Goal: Register for event/course

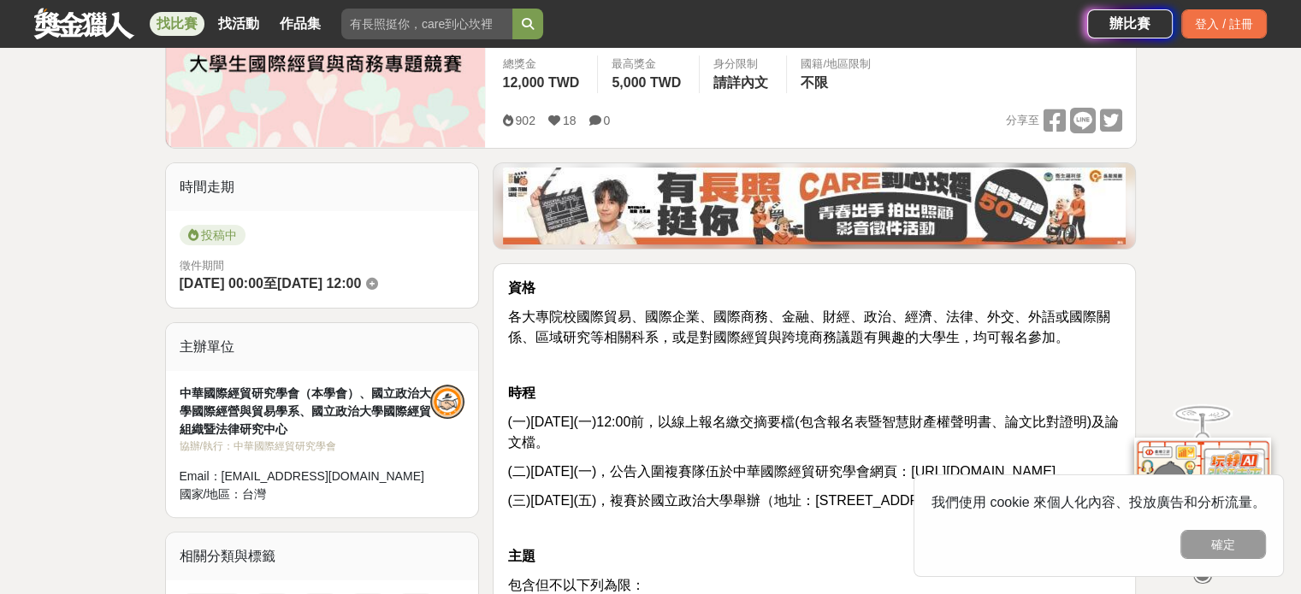
scroll to position [342, 0]
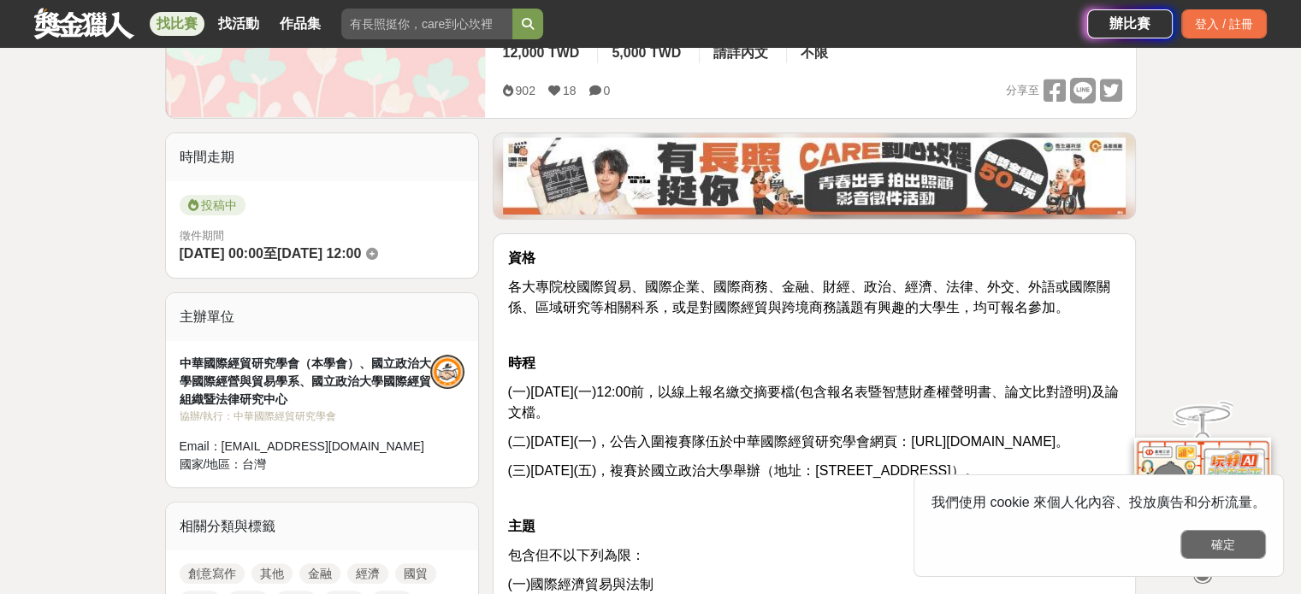
click at [1225, 541] on button "確定" at bounding box center [1223, 544] width 86 height 29
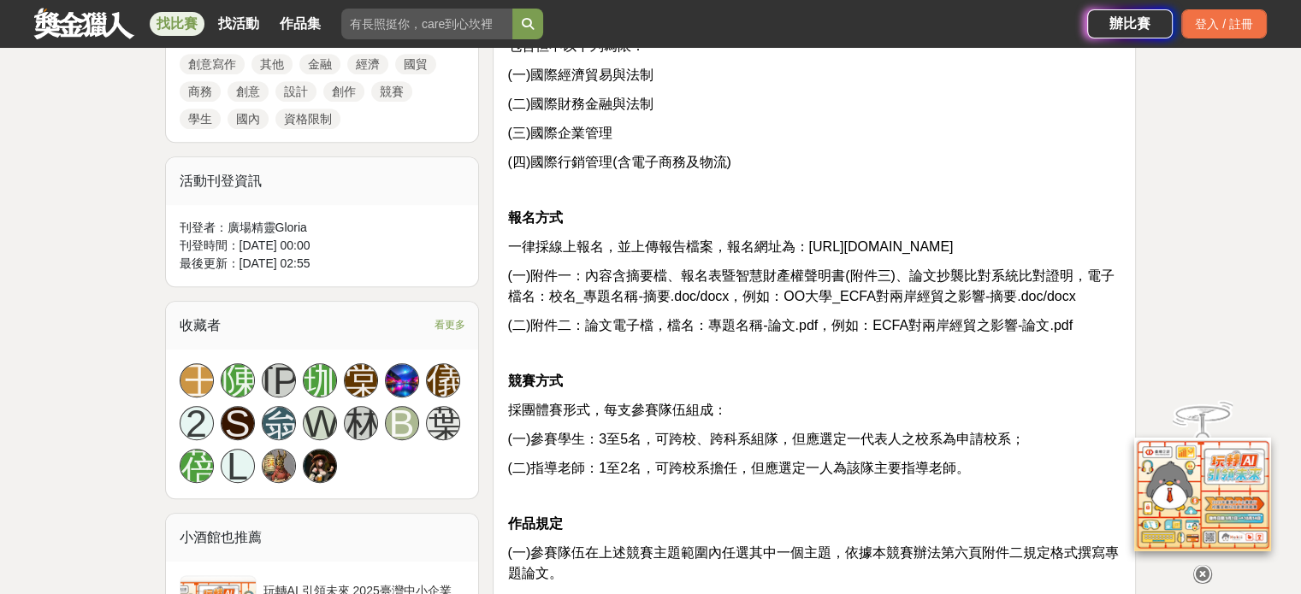
scroll to position [599, 0]
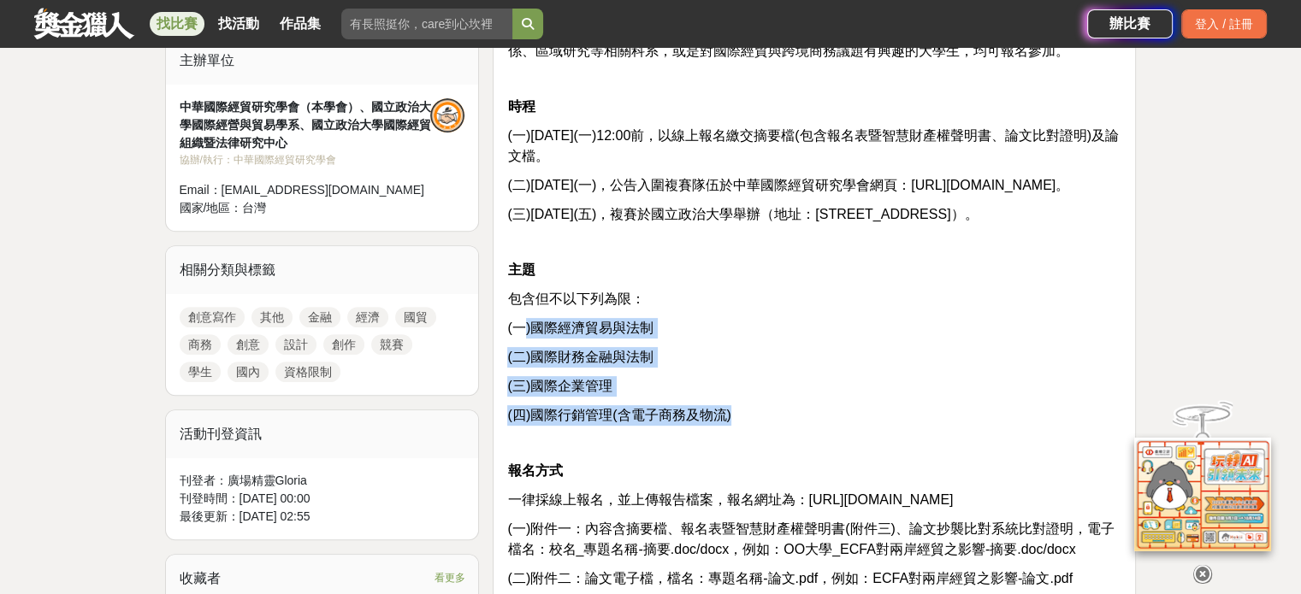
drag, startPoint x: 531, startPoint y: 348, endPoint x: 803, endPoint y: 440, distance: 287.2
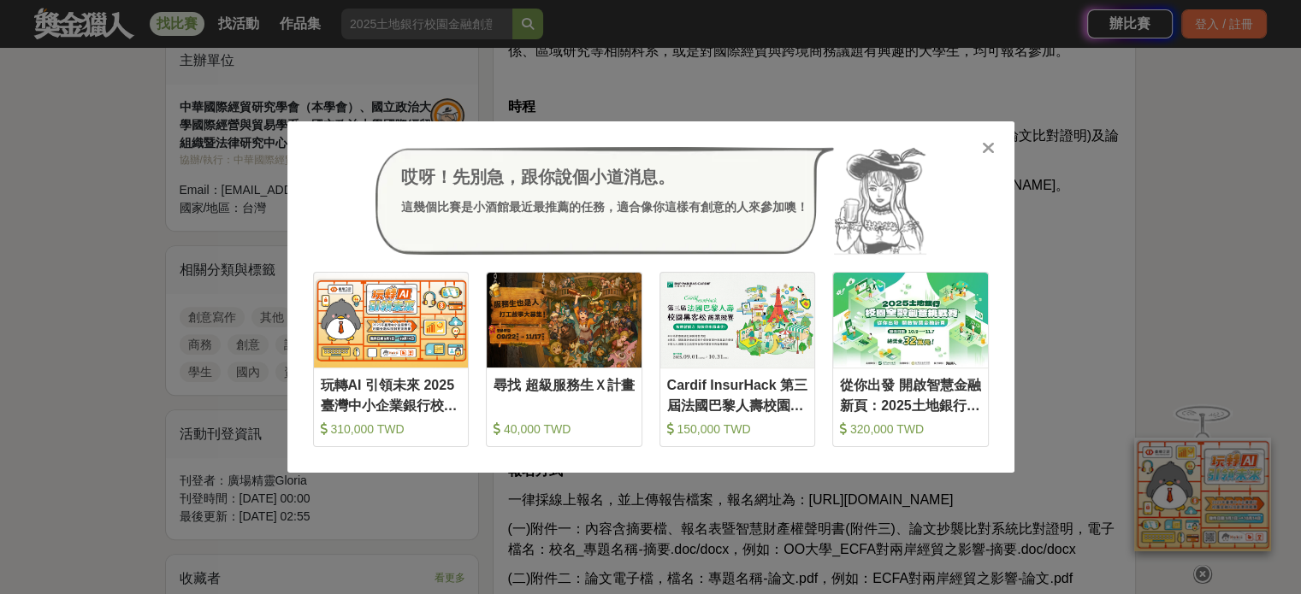
click at [987, 148] on icon at bounding box center [988, 147] width 13 height 17
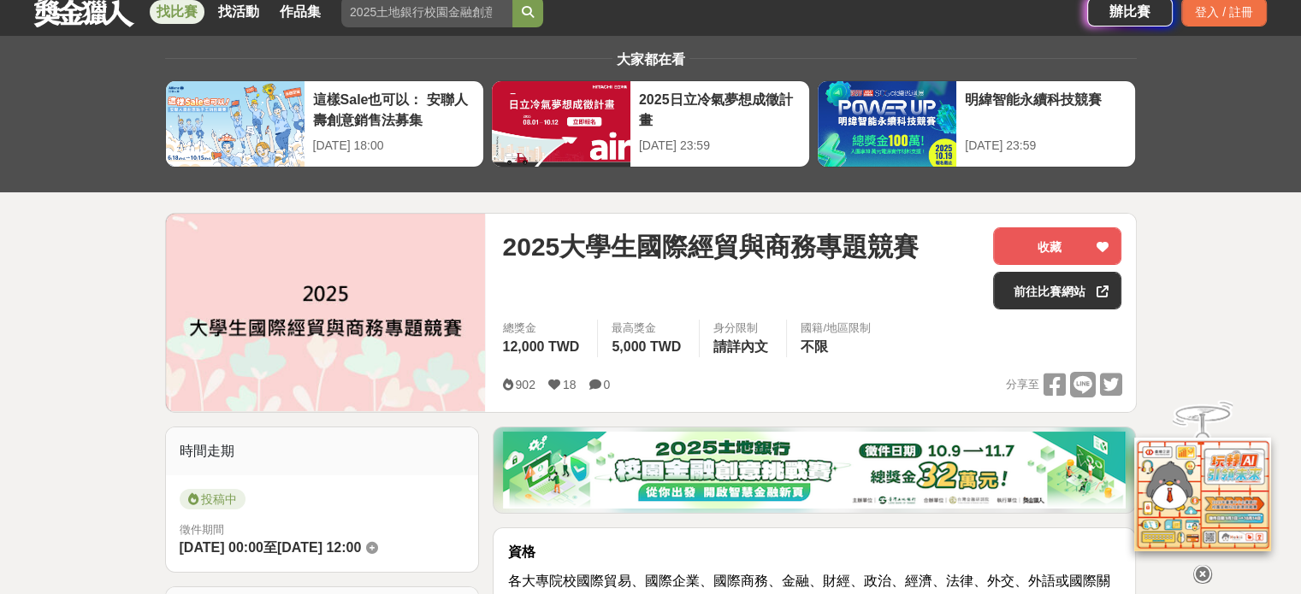
scroll to position [0, 0]
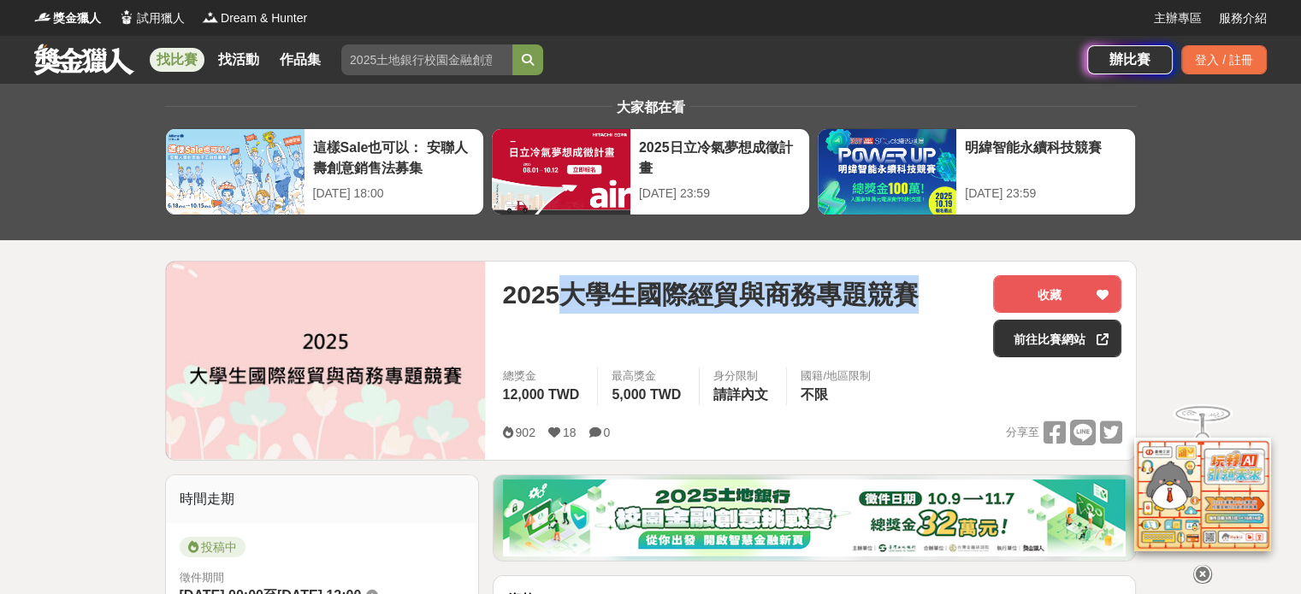
drag, startPoint x: 603, startPoint y: 292, endPoint x: 922, endPoint y: 290, distance: 318.9
click at [922, 290] on div "2025大學生國際經貿與商務專題競賽" at bounding box center [740, 294] width 477 height 38
copy span "大學生國際經貿與商務專題競賽"
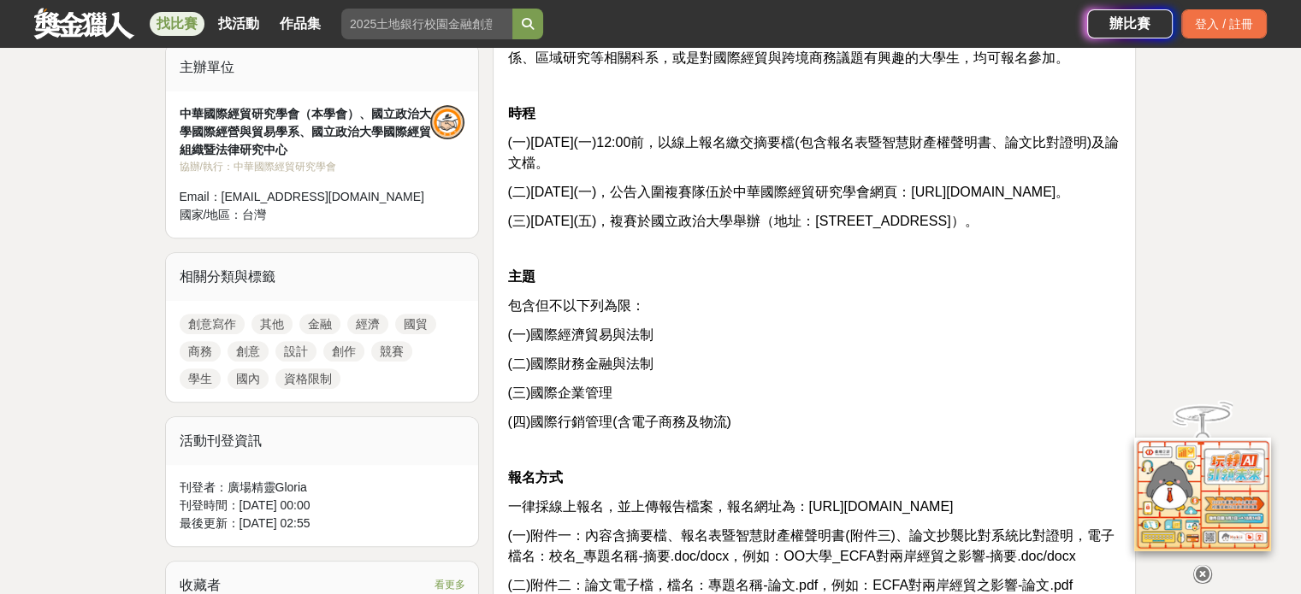
scroll to position [684, 0]
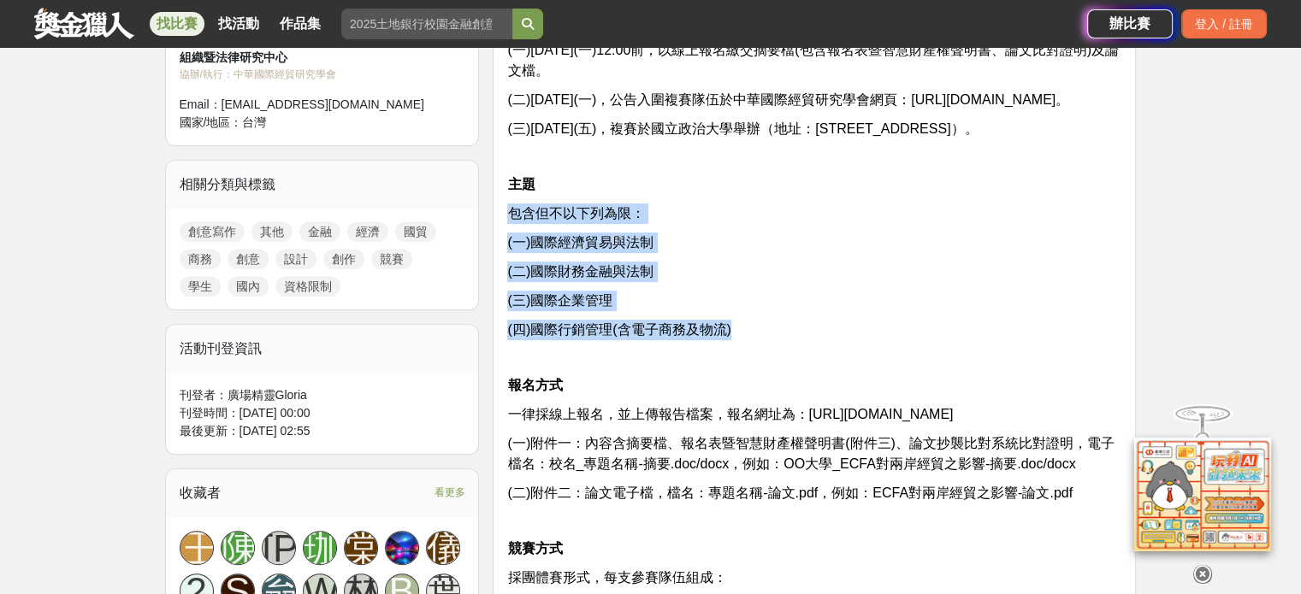
drag, startPoint x: 511, startPoint y: 234, endPoint x: 739, endPoint y: 357, distance: 258.6
copy div "包含但不以下列為限： (一)國際經濟貿易與法制 (二)國際財務金融與法制 (三)國際企業管理 (四)國際行銷管理(含電子商務及物流)"
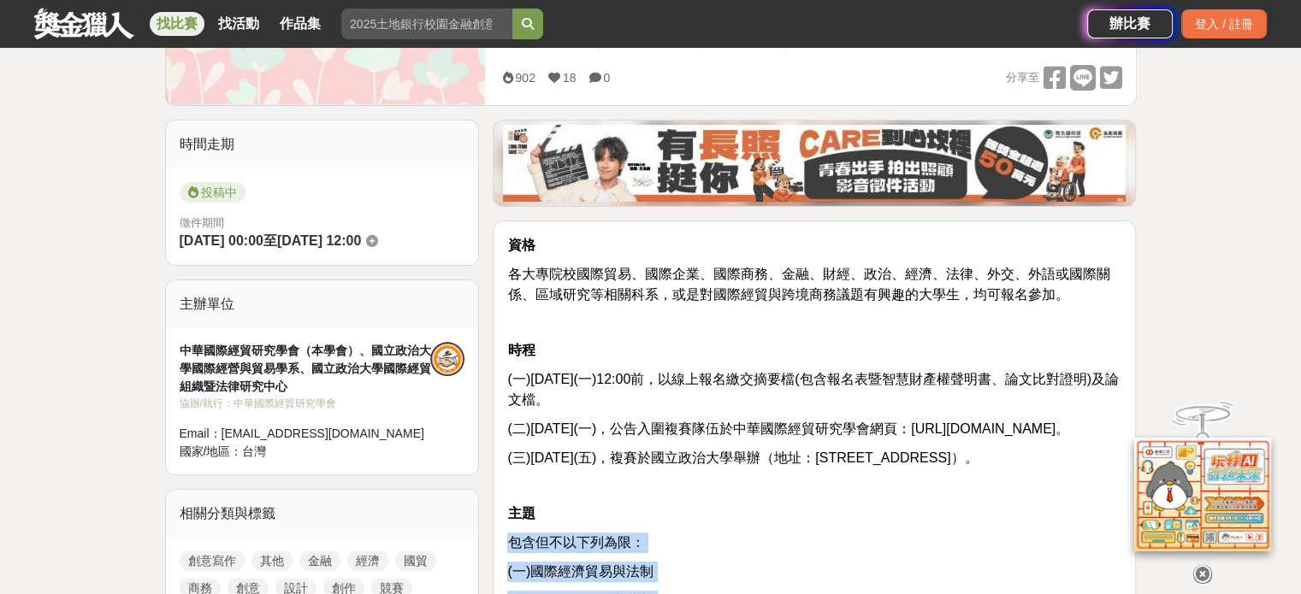
scroll to position [171, 0]
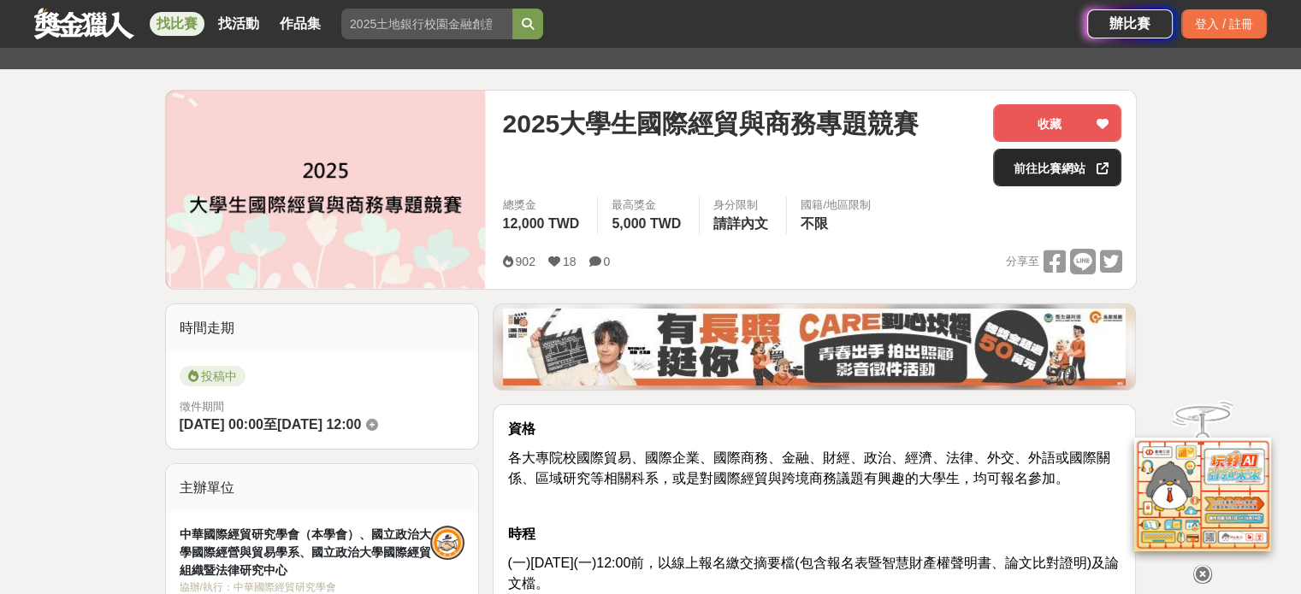
click at [1057, 174] on link "前往比賽網站" at bounding box center [1057, 168] width 128 height 38
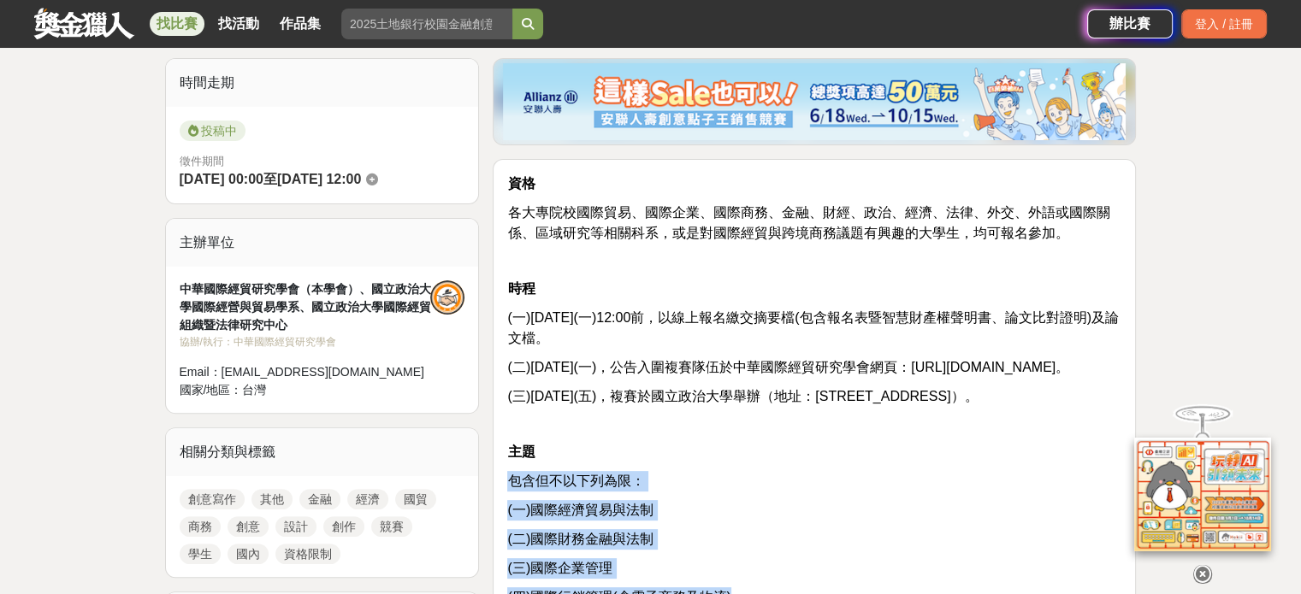
scroll to position [428, 0]
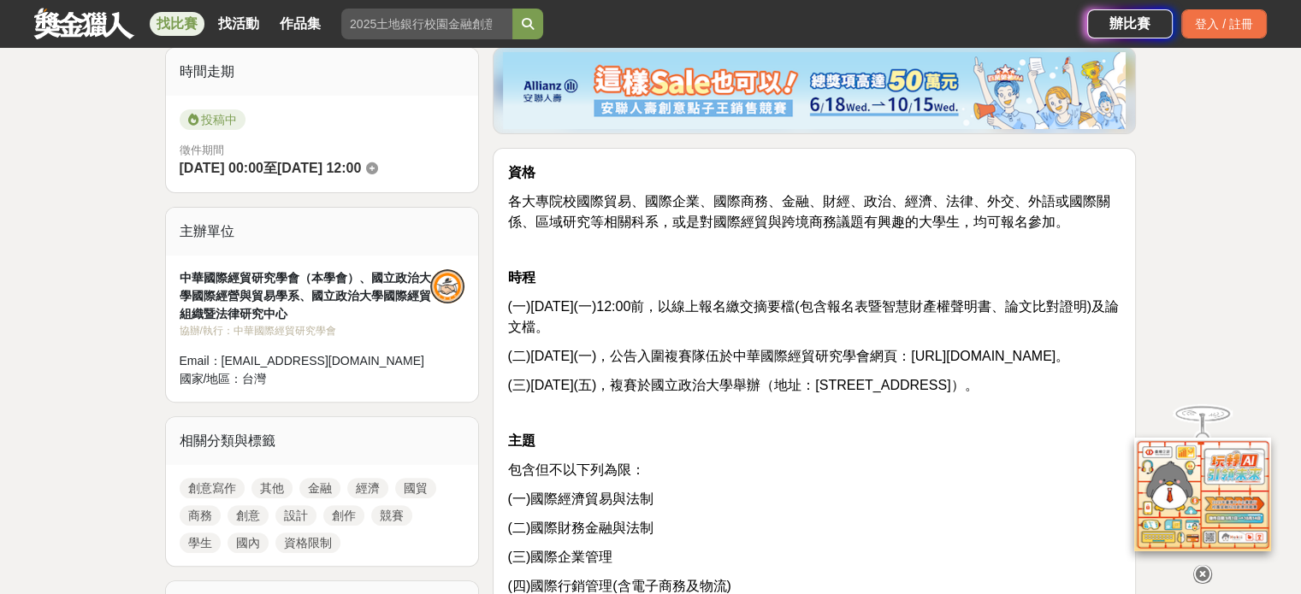
click at [855, 422] on p at bounding box center [814, 413] width 614 height 18
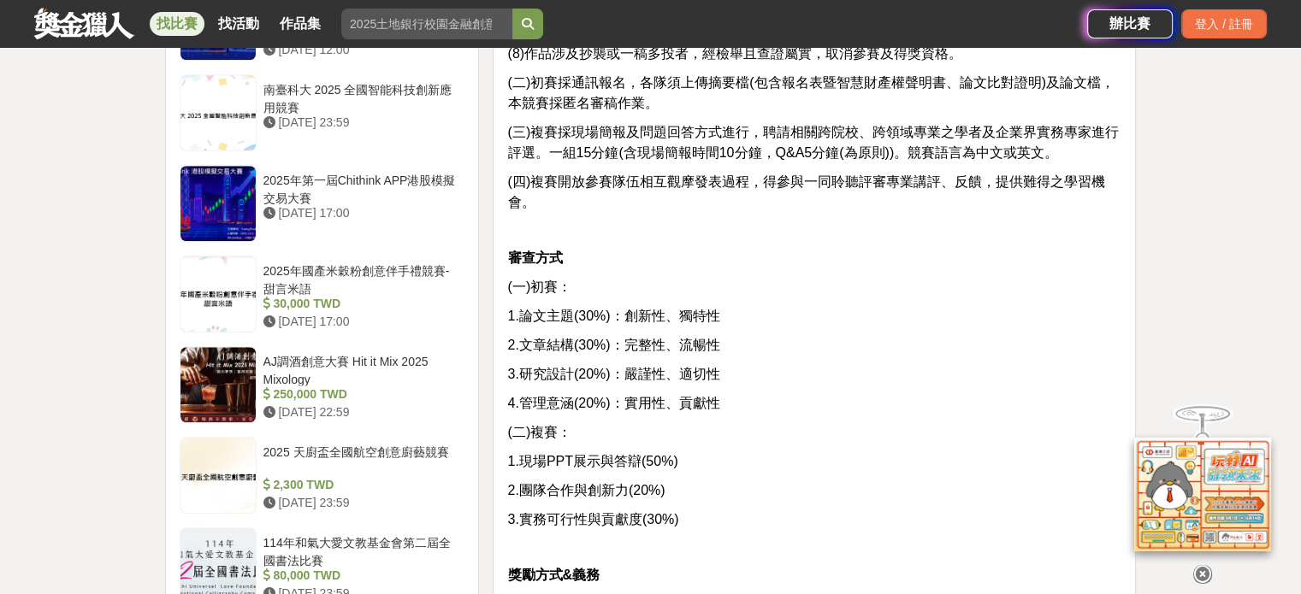
scroll to position [1454, 0]
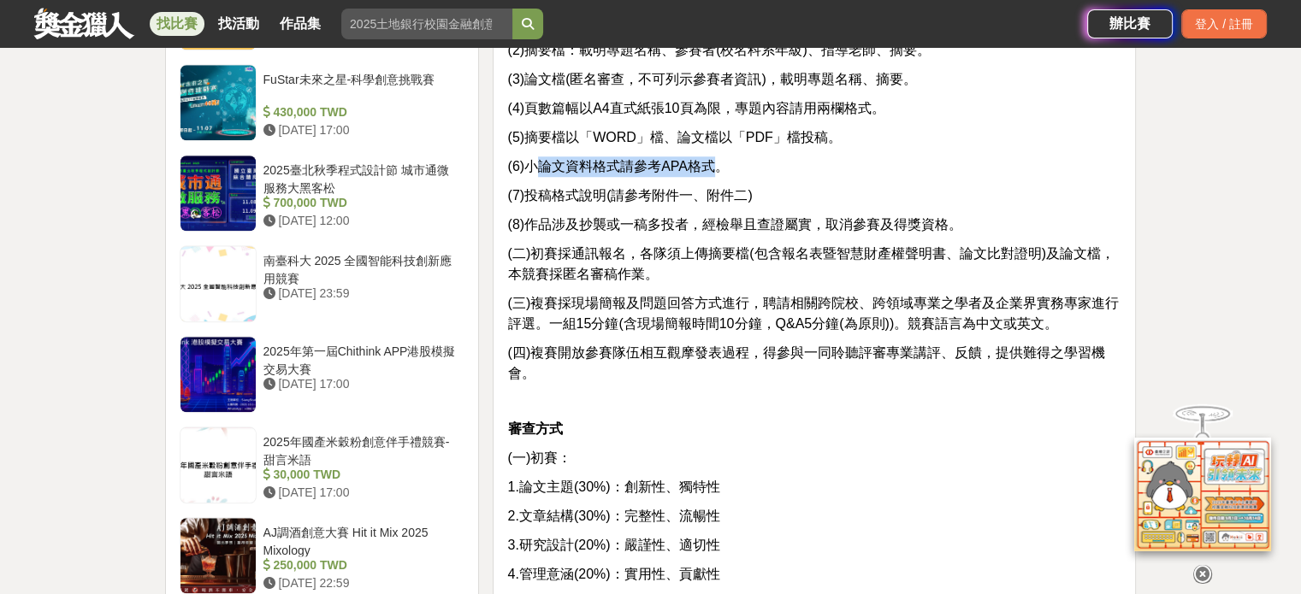
drag, startPoint x: 534, startPoint y: 184, endPoint x: 717, endPoint y: 193, distance: 184.1
click at [710, 174] on span "(6)小論文資料格式請參考APA格式。" at bounding box center [617, 166] width 221 height 15
click at [752, 440] on p "審查方式" at bounding box center [814, 429] width 614 height 21
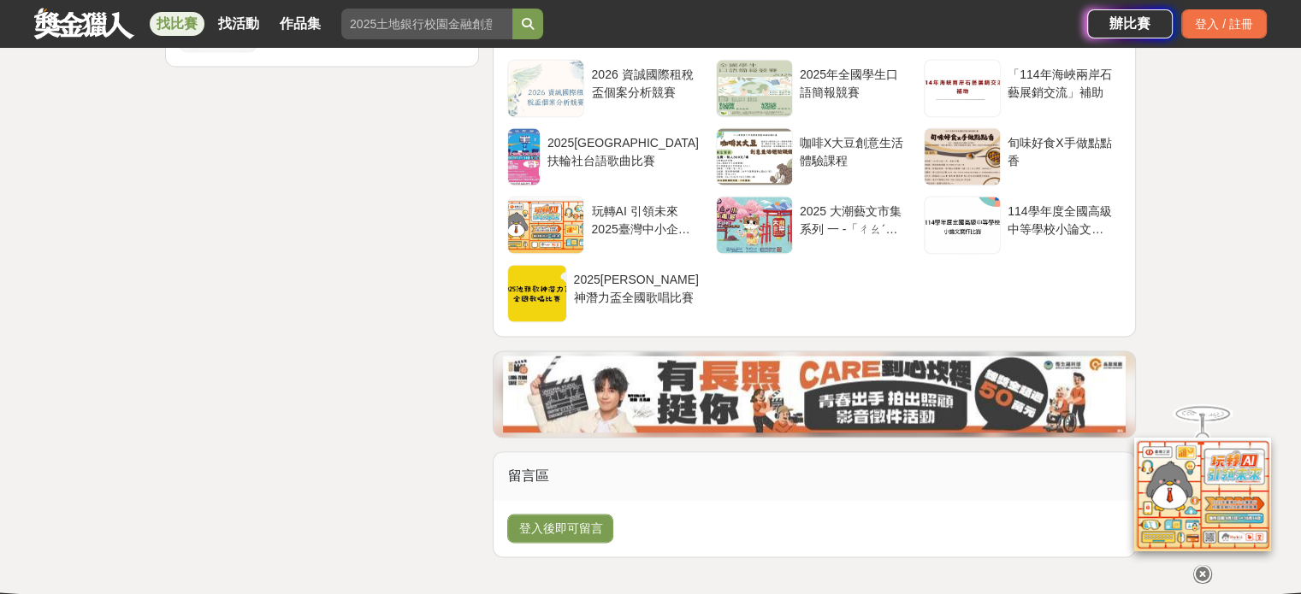
scroll to position [2575, 0]
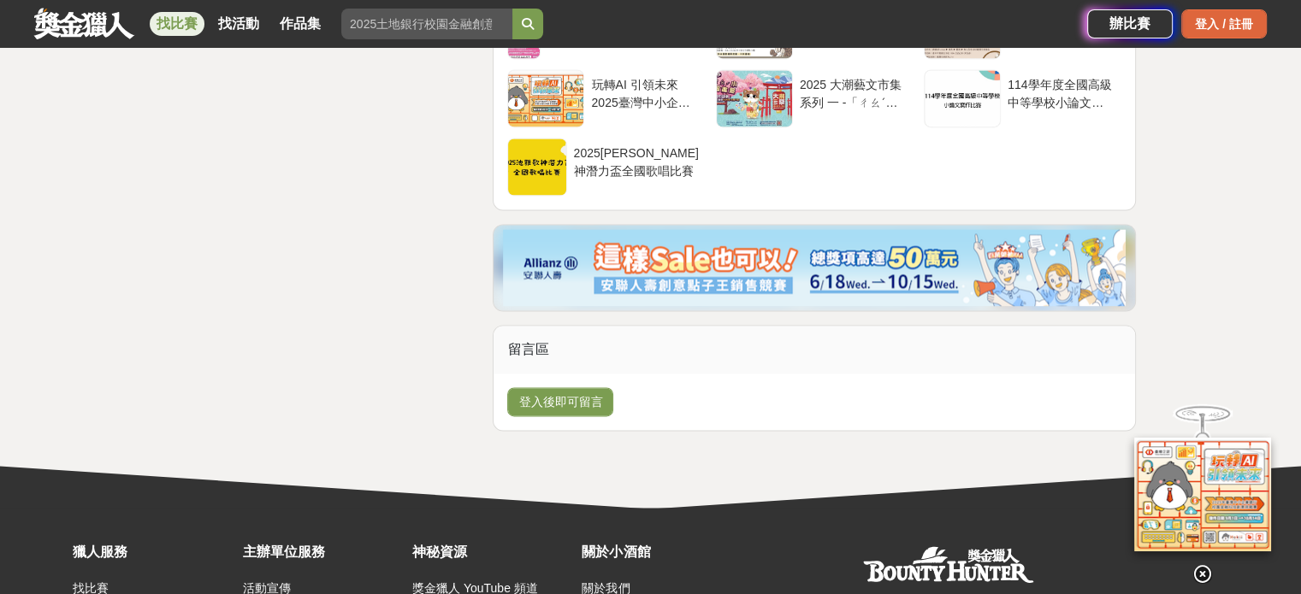
click at [1209, 15] on div "登入 / 註冊" at bounding box center [1224, 23] width 86 height 29
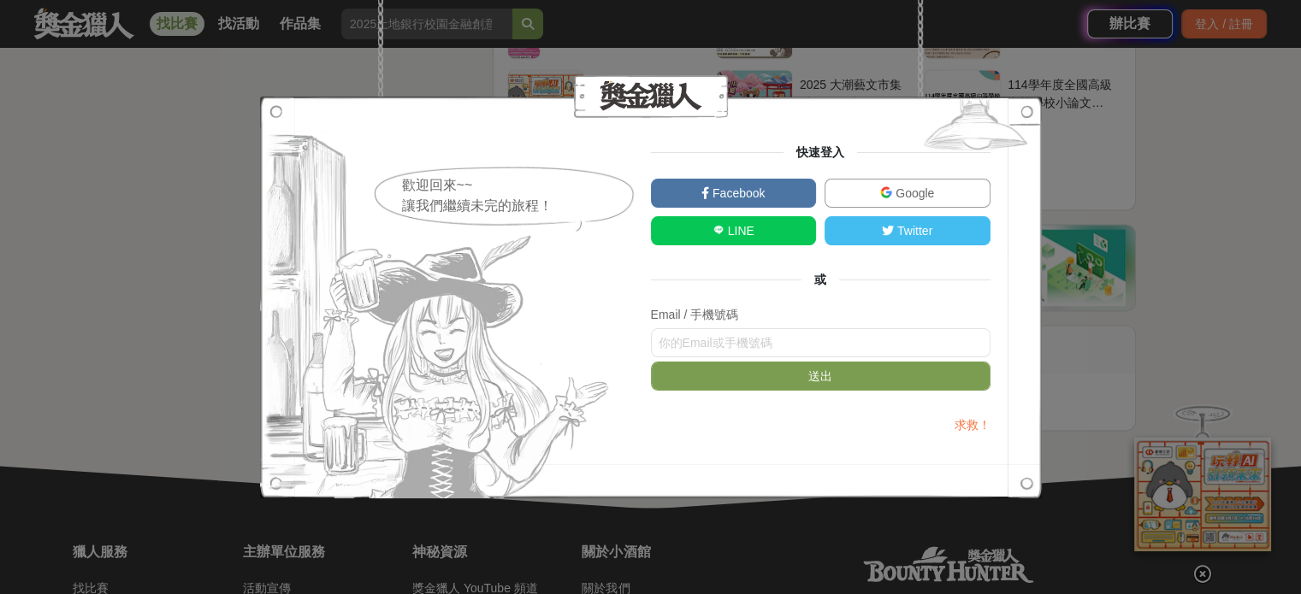
click at [788, 231] on link "LINE" at bounding box center [734, 230] width 166 height 29
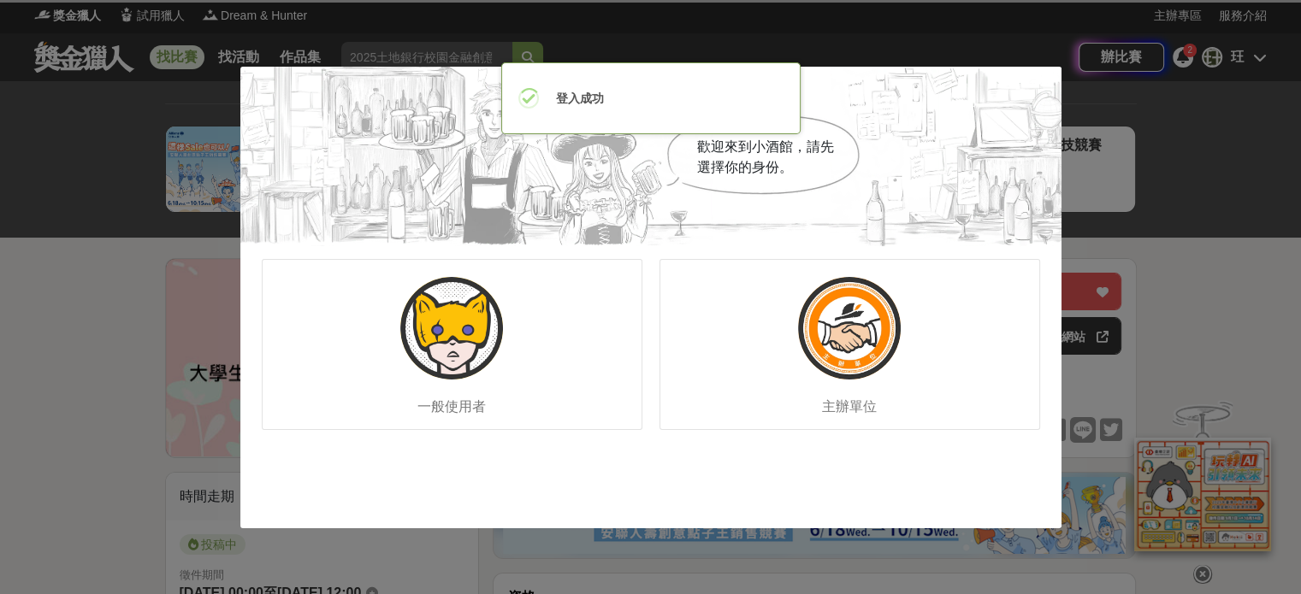
scroll to position [0, 0]
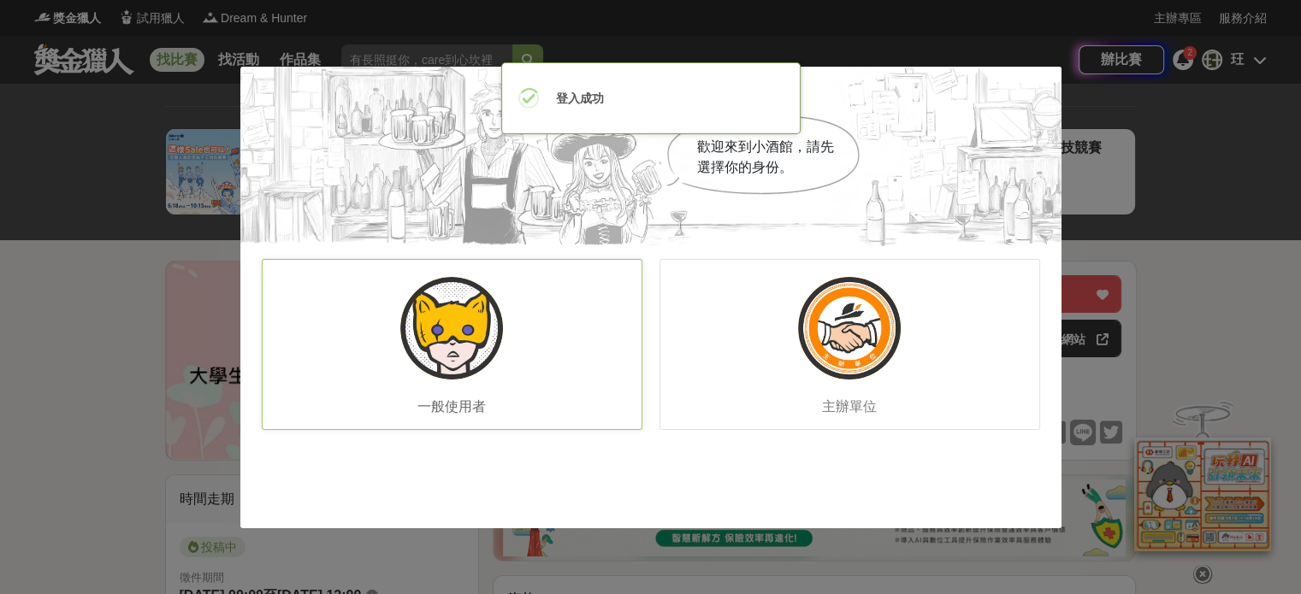
click at [615, 370] on div "一般使用者" at bounding box center [452, 344] width 381 height 171
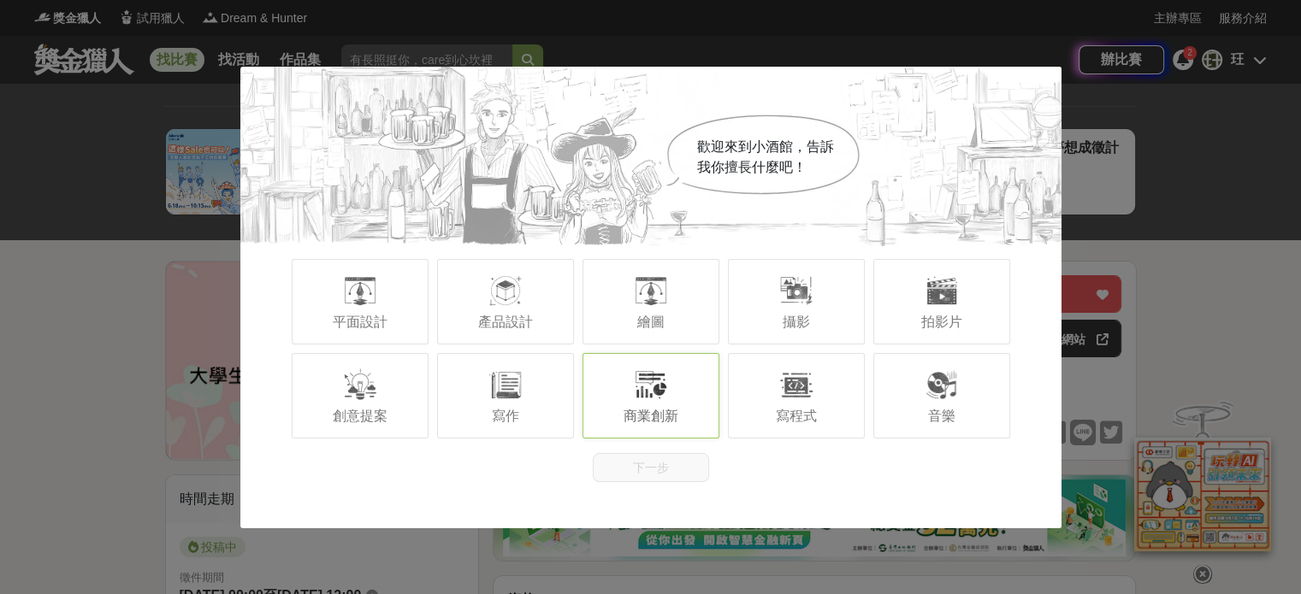
click at [652, 395] on div at bounding box center [651, 385] width 34 height 34
click at [516, 416] on span "寫作" at bounding box center [505, 416] width 27 height 15
click at [515, 419] on span "寫作" at bounding box center [505, 416] width 27 height 15
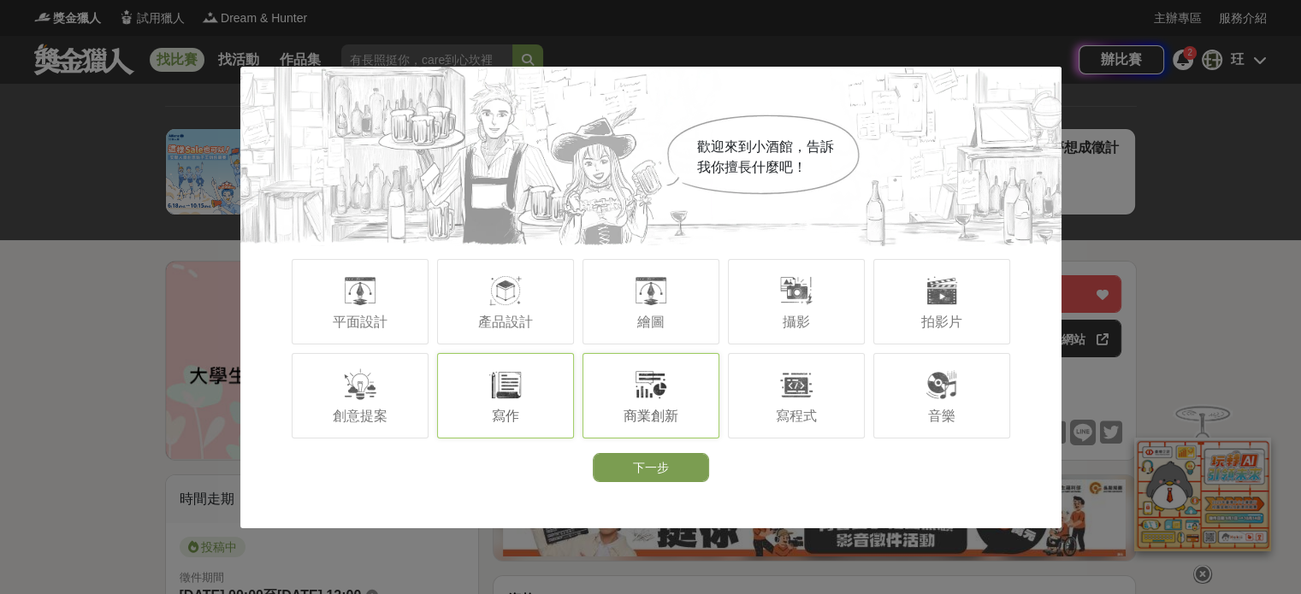
click at [503, 404] on div "寫作" at bounding box center [505, 396] width 137 height 86
click at [343, 396] on div at bounding box center [360, 385] width 34 height 34
click at [642, 475] on button "下一步" at bounding box center [651, 467] width 116 height 29
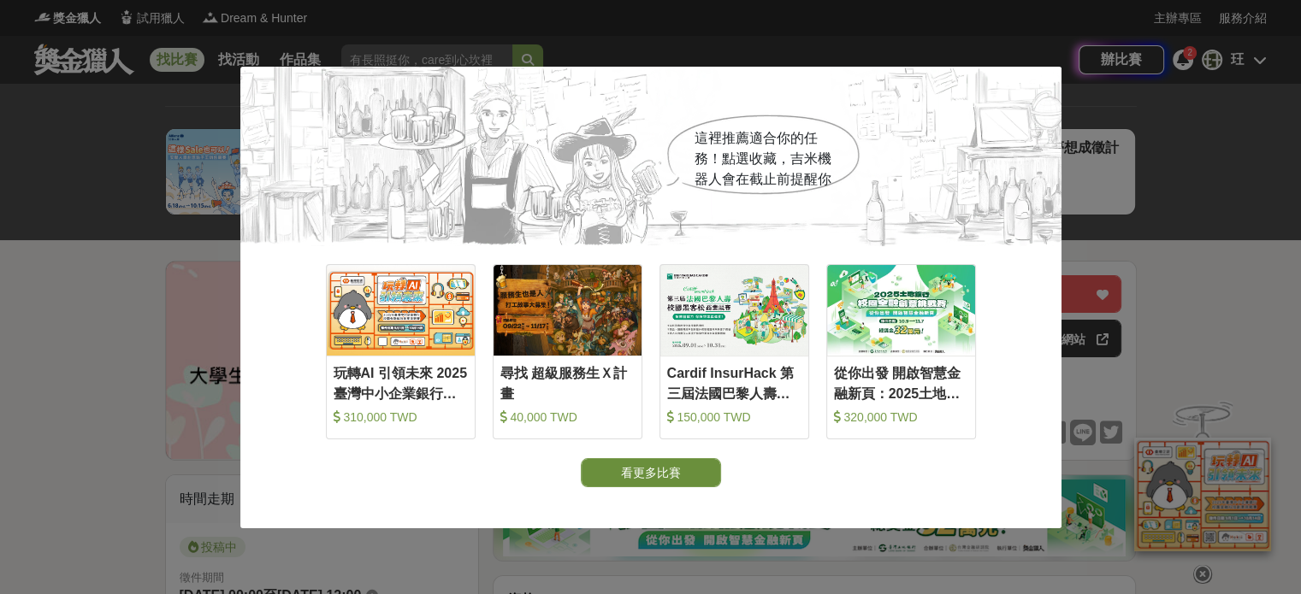
click at [694, 467] on button "看更多比賽" at bounding box center [651, 472] width 140 height 29
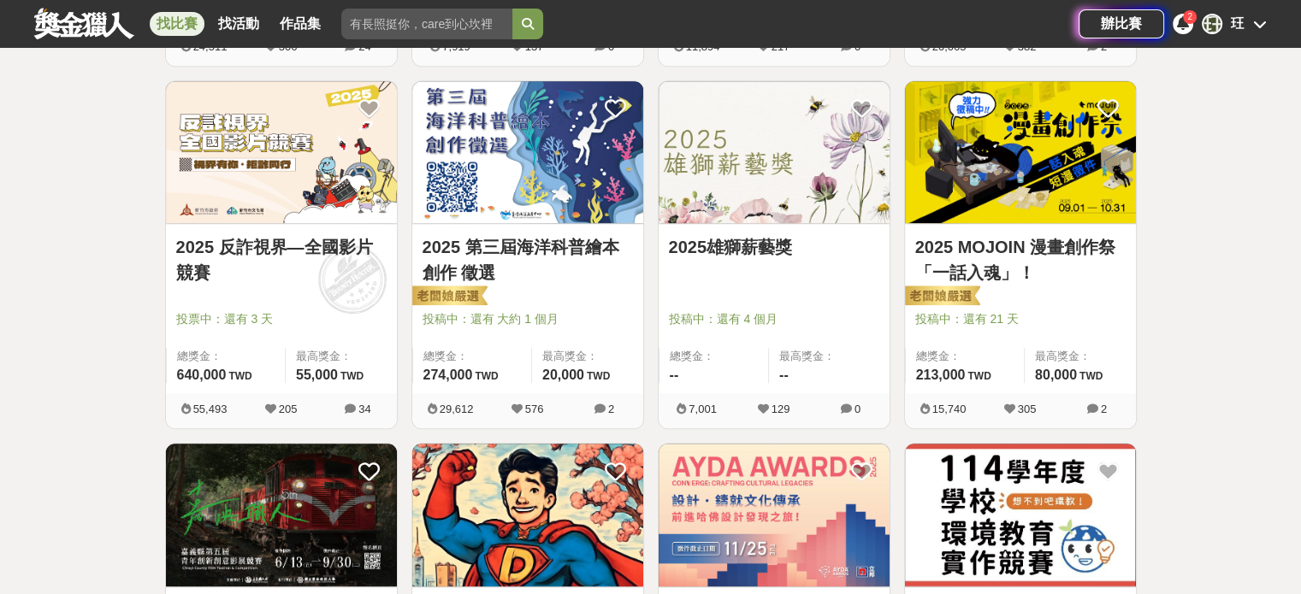
scroll to position [1796, 0]
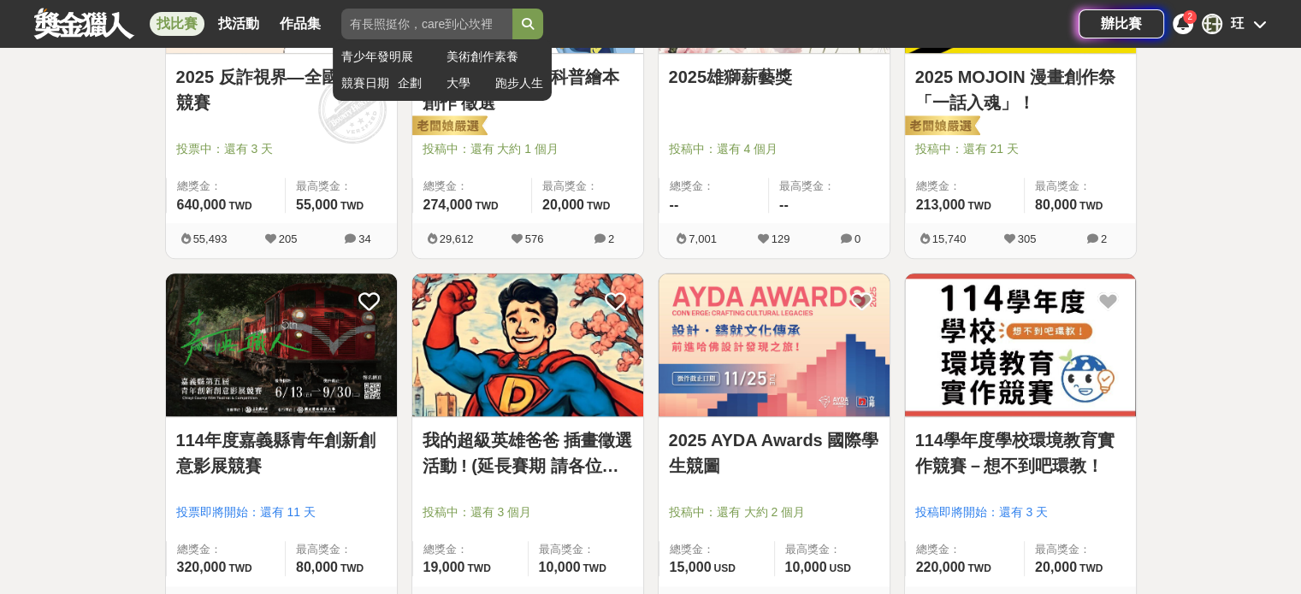
click at [404, 23] on input "search" at bounding box center [426, 24] width 171 height 31
click at [446, 77] on link "大學" at bounding box center [466, 83] width 40 height 18
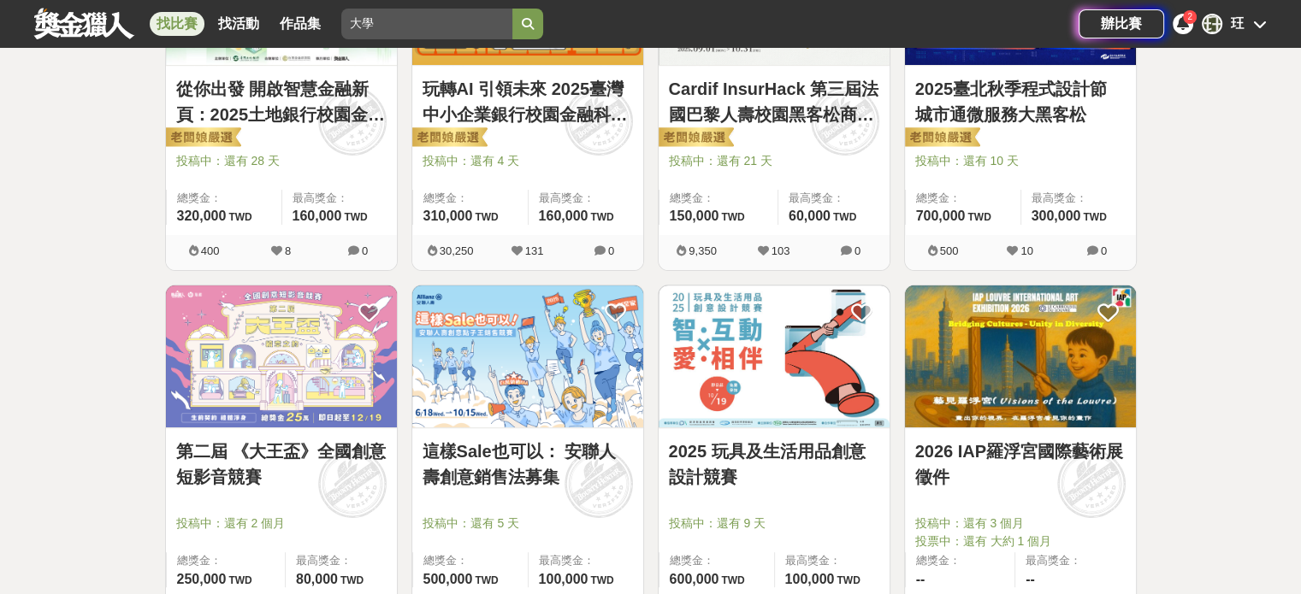
scroll to position [227, 0]
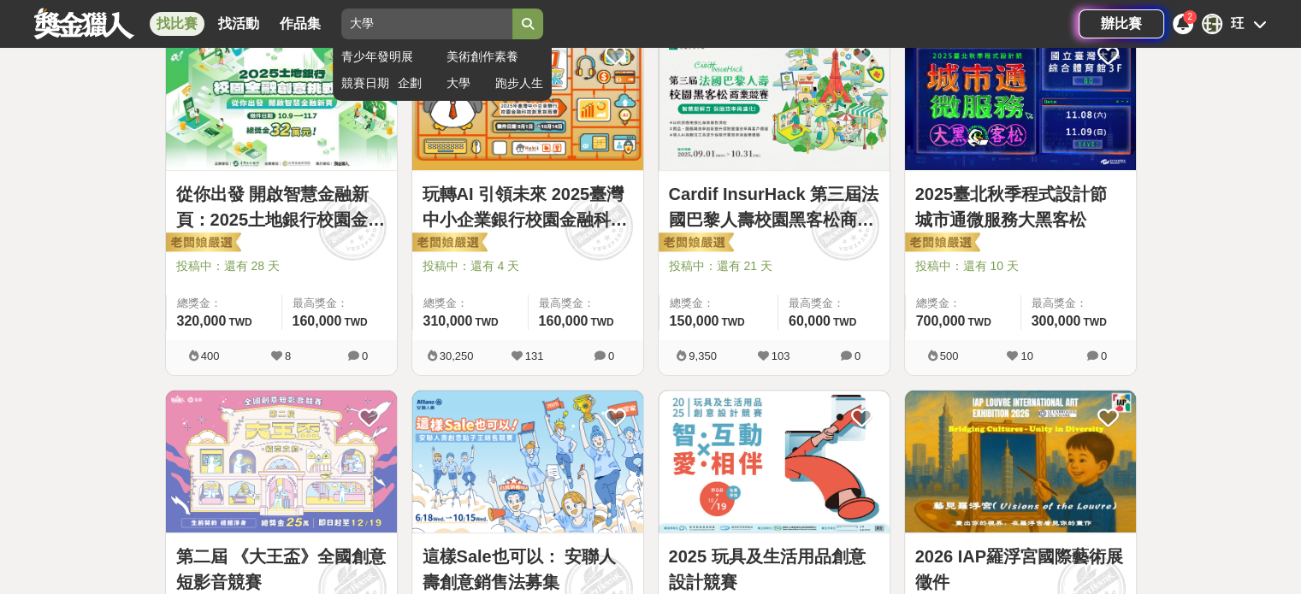
click at [376, 21] on input "search" at bounding box center [426, 24] width 171 height 31
click at [351, 21] on input "search" at bounding box center [426, 24] width 171 height 31
type input "2025大學"
click at [512, 9] on button "submit" at bounding box center [527, 24] width 31 height 31
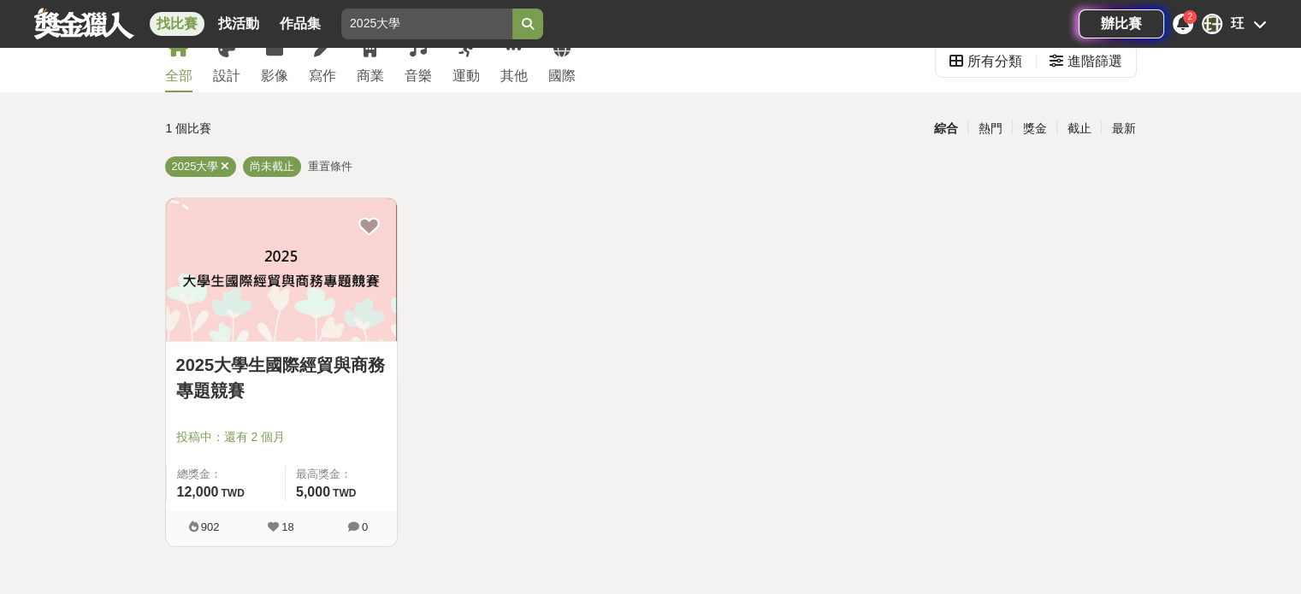
click at [371, 213] on img at bounding box center [281, 269] width 231 height 143
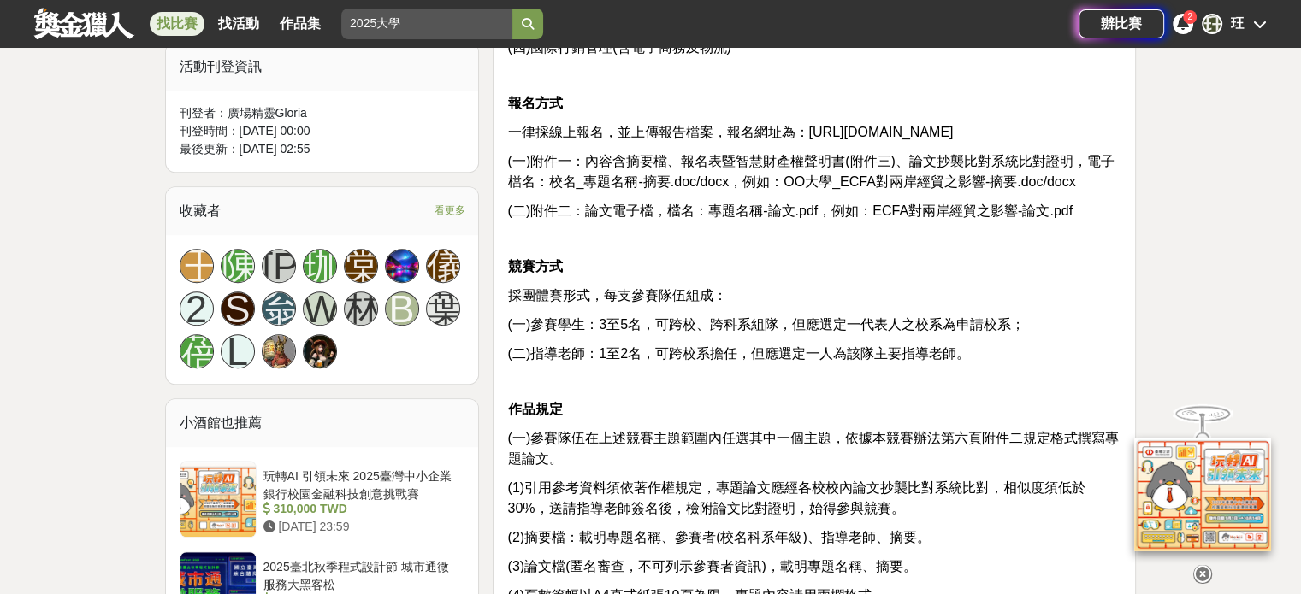
scroll to position [1026, 0]
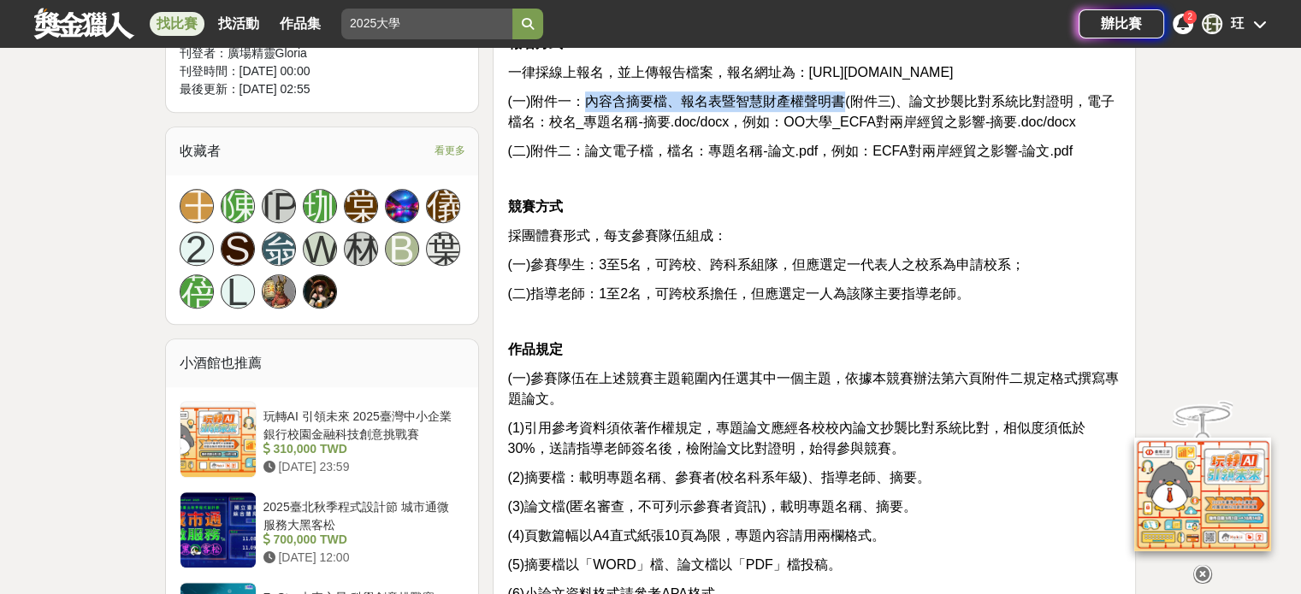
drag, startPoint x: 586, startPoint y: 119, endPoint x: 843, endPoint y: 125, distance: 257.4
click at [843, 125] on span "(一)附件一：內容含摘要檔、報名表暨智慧財產權聲明書(附件三)、論文抄襲比對系統比對證明，電子檔名：校名_專題名稱-摘要.doc/docx，例如：OO大學_E…" at bounding box center [810, 111] width 606 height 35
click at [871, 217] on p "競賽方式" at bounding box center [814, 207] width 614 height 21
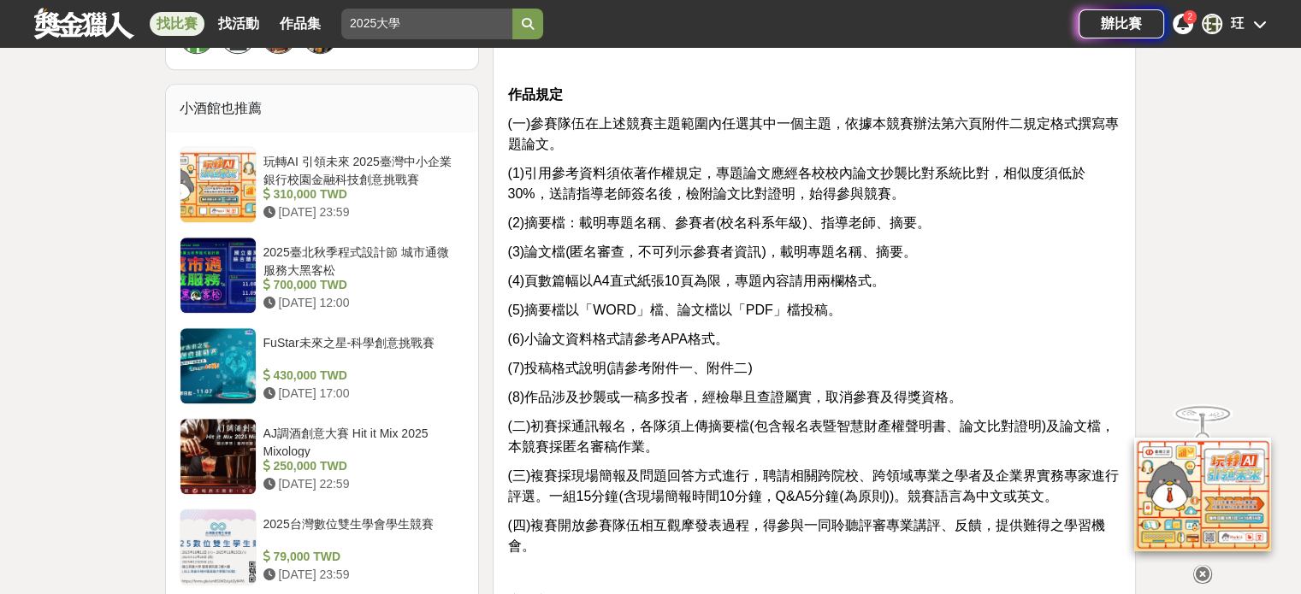
scroll to position [1292, 0]
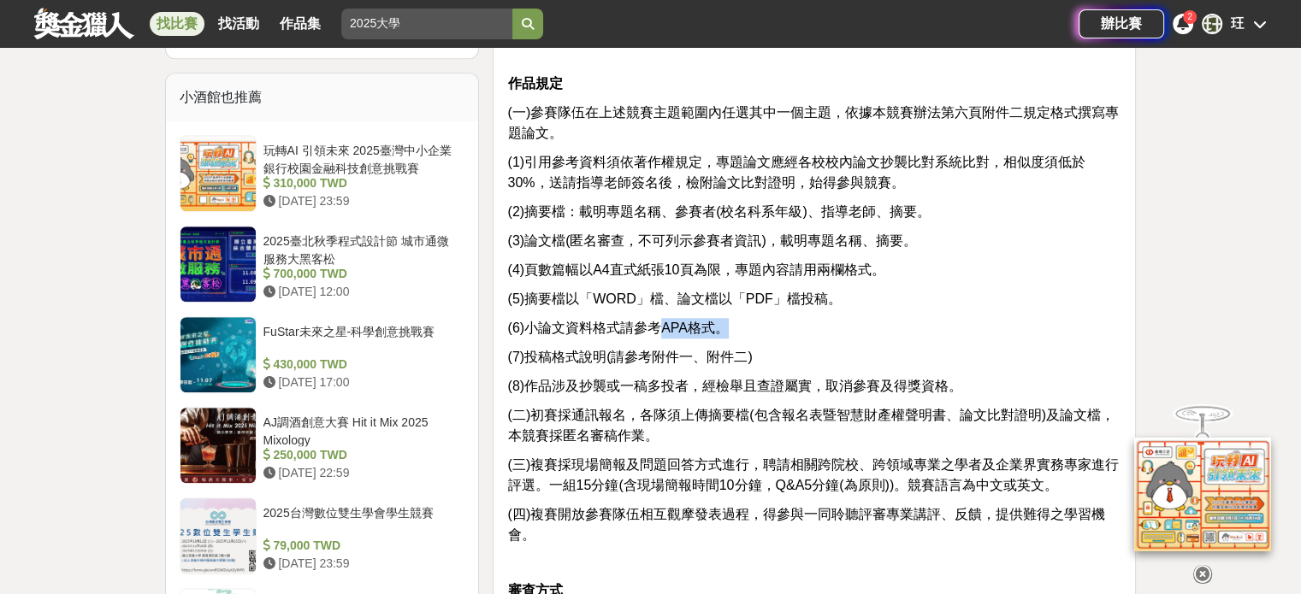
drag, startPoint x: 658, startPoint y: 341, endPoint x: 719, endPoint y: 347, distance: 61.9
click at [719, 335] on span "(6)小論文資料格式請參考APA格式。" at bounding box center [617, 328] width 221 height 15
click at [704, 335] on span "(6)小論文資料格式請參考APA格式。" at bounding box center [617, 328] width 221 height 15
drag, startPoint x: 667, startPoint y: 345, endPoint x: 708, endPoint y: 347, distance: 41.1
click at [708, 335] on span "(6)小論文資料格式請參考APA格式。" at bounding box center [617, 328] width 221 height 15
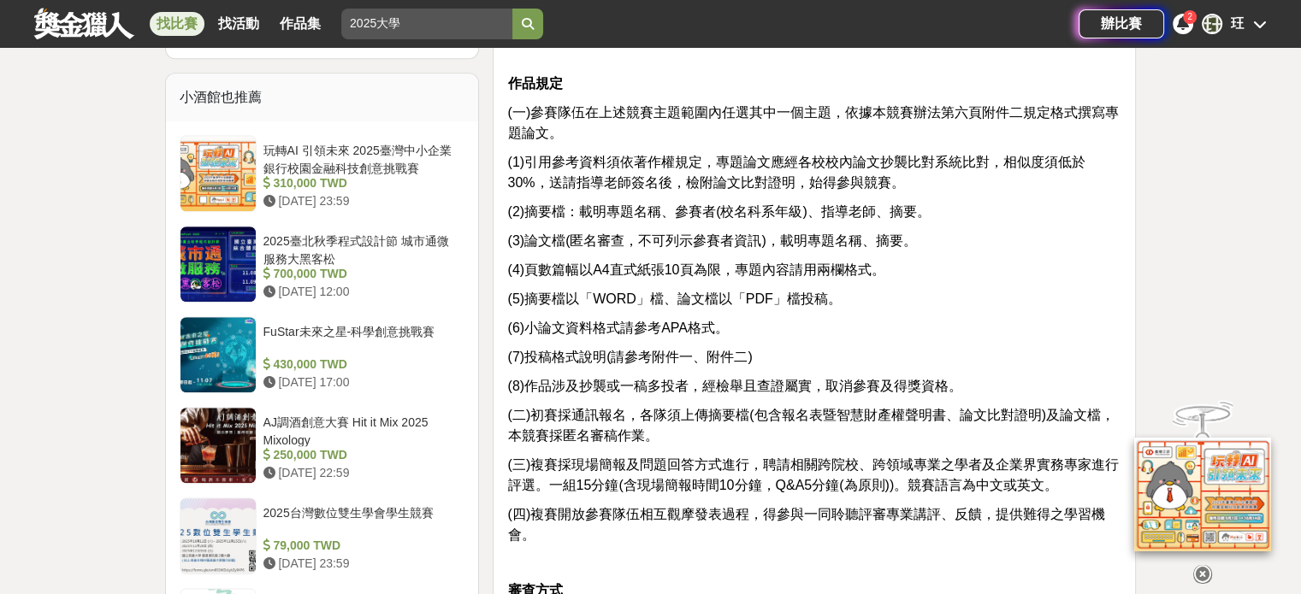
drag, startPoint x: 793, startPoint y: 351, endPoint x: 783, endPoint y: 355, distance: 10.0
click at [790, 339] on p "(6)小論文資料格式請參考APA格式。" at bounding box center [814, 328] width 614 height 21
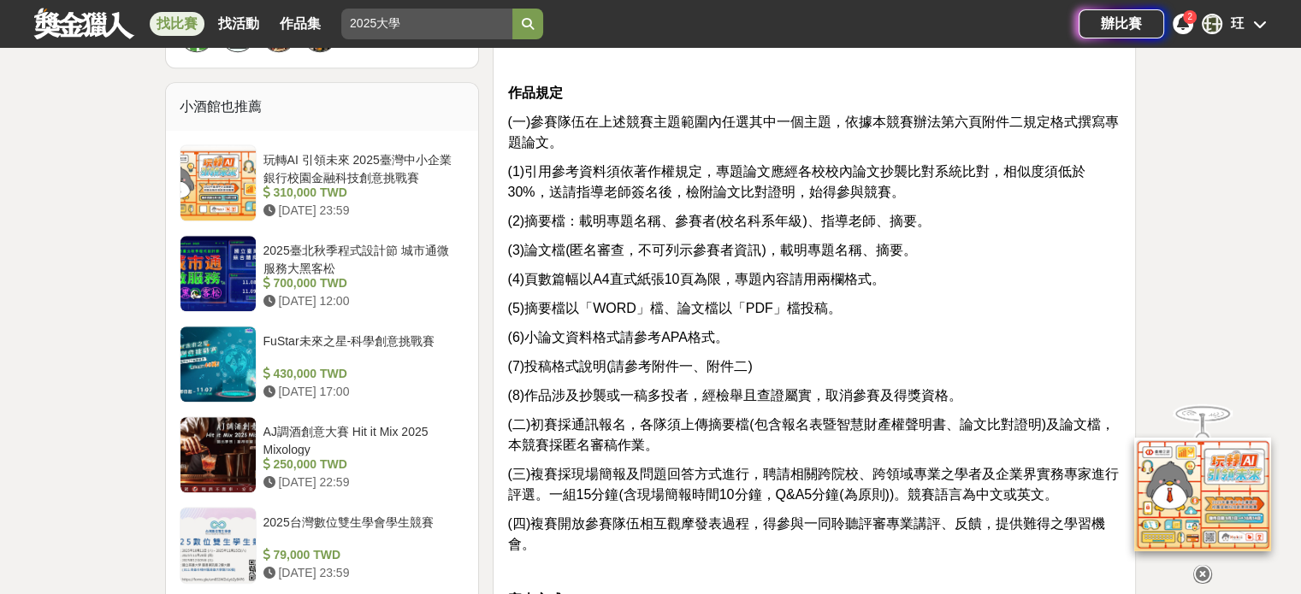
scroll to position [1378, 0]
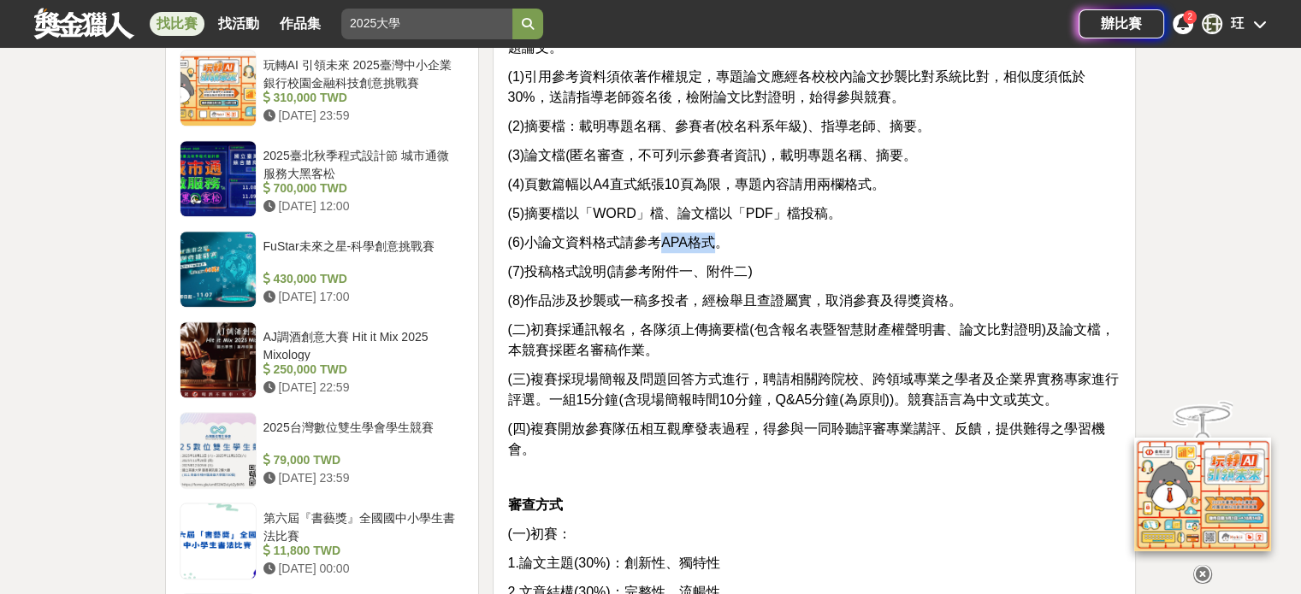
drag, startPoint x: 657, startPoint y: 261, endPoint x: 708, endPoint y: 265, distance: 51.5
click at [708, 250] on span "(6)小論文資料格式請參考APA格式。" at bounding box center [617, 242] width 221 height 15
copy span "APA格式"
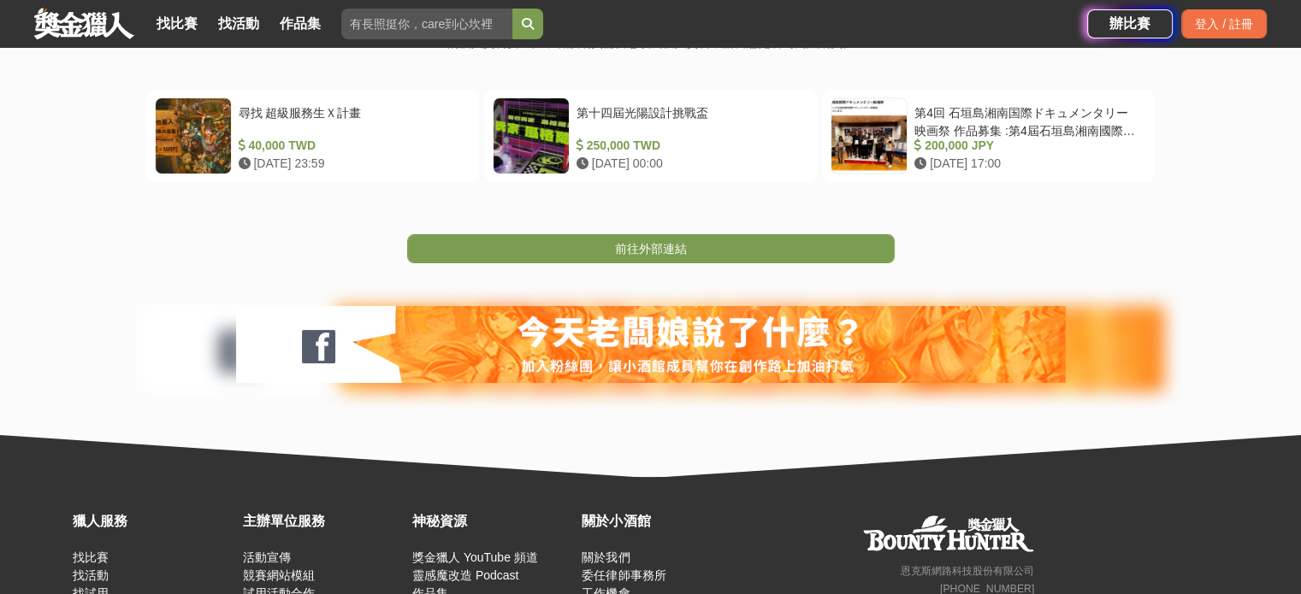
scroll to position [471, 0]
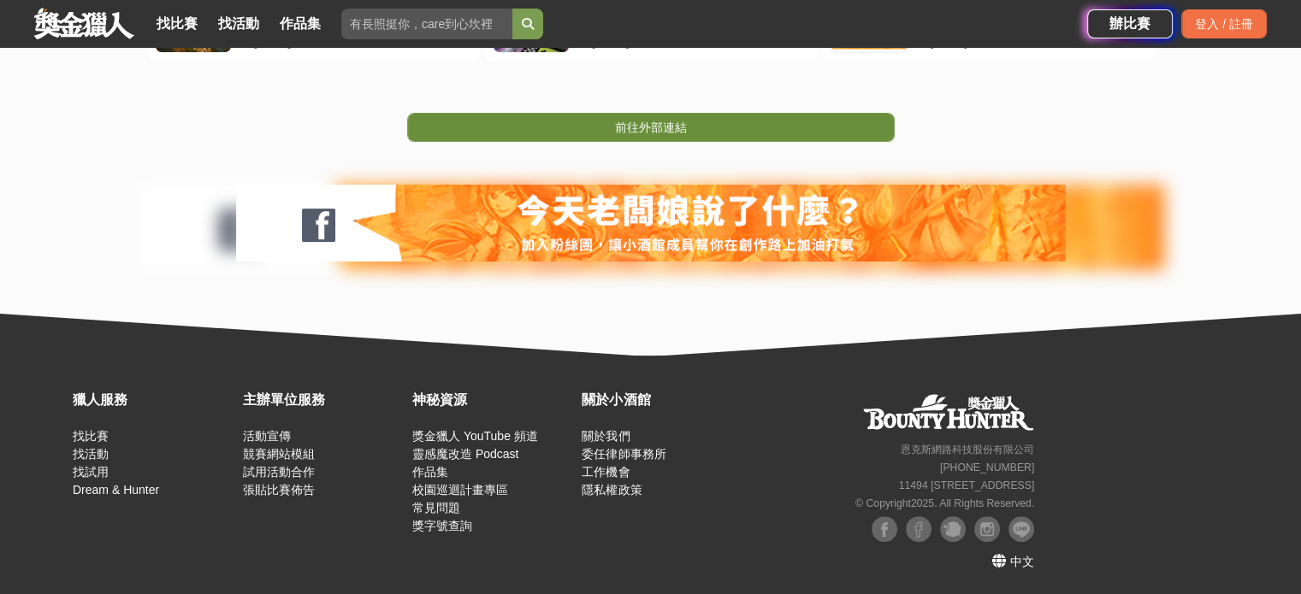
click at [621, 122] on span "前往外部連結" at bounding box center [651, 128] width 72 height 14
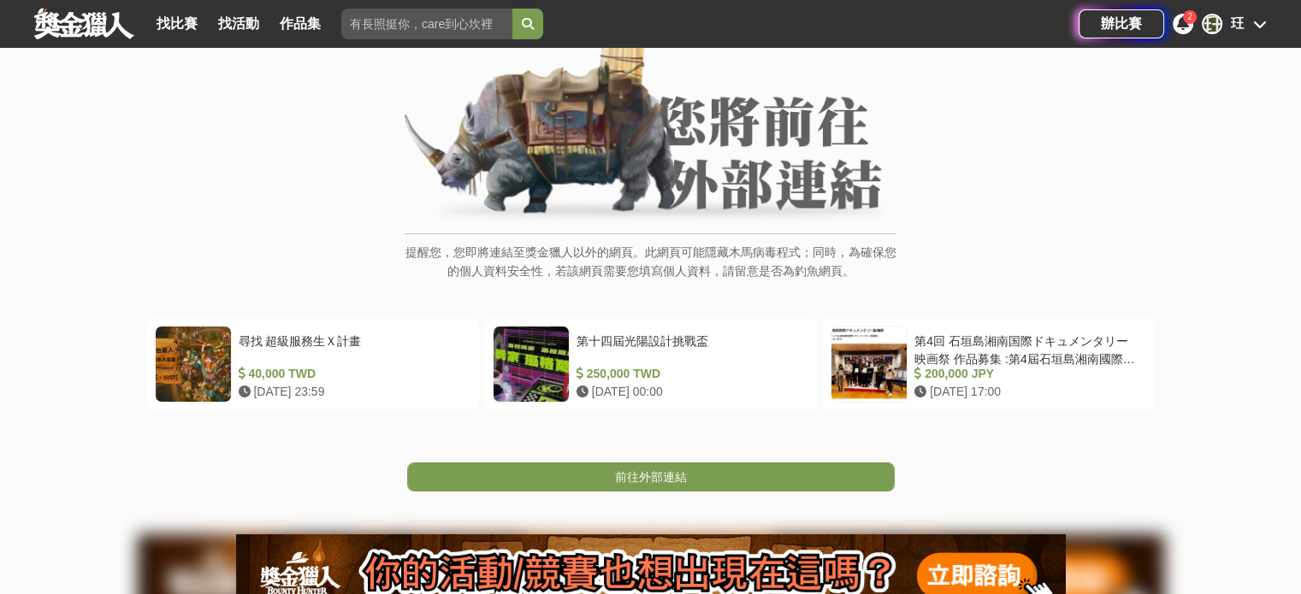
scroll to position [257, 0]
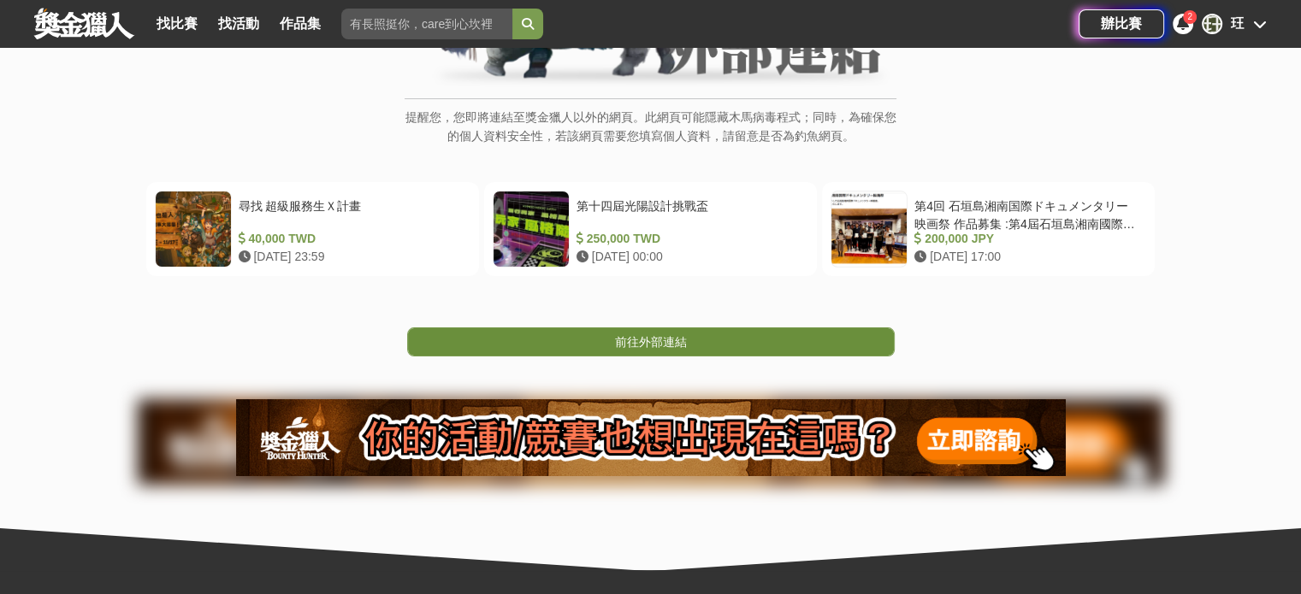
click at [742, 341] on link "前往外部連結" at bounding box center [650, 341] width 487 height 29
